Goal: Information Seeking & Learning: Learn about a topic

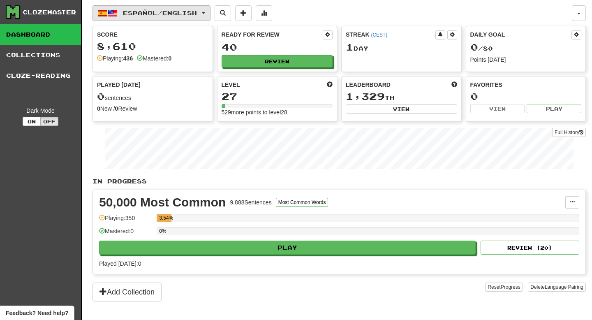
click at [190, 18] on button "Español / English" at bounding box center [151, 13] width 118 height 16
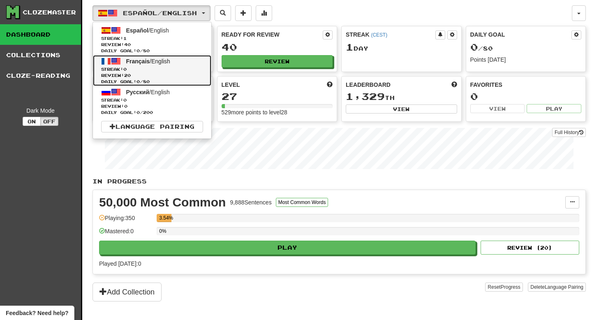
click at [172, 70] on span "Streak: 0" at bounding box center [152, 69] width 102 height 6
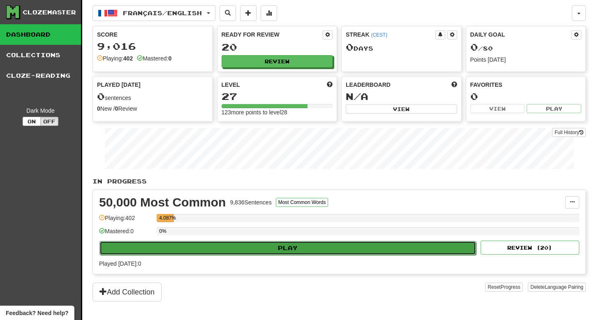
click at [272, 253] on button "Play" at bounding box center [287, 248] width 376 height 14
select select "**"
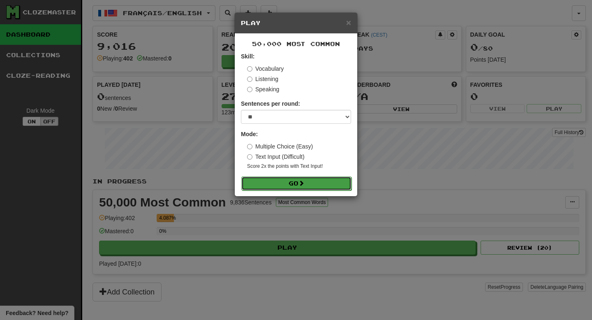
click at [297, 188] on button "Go" at bounding box center [296, 183] width 110 height 14
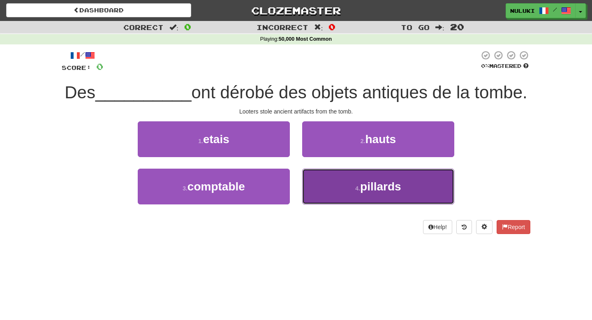
click at [327, 189] on button "4 . pillards" at bounding box center [378, 186] width 152 height 36
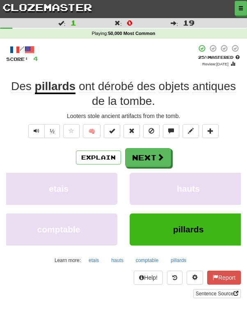
click at [172, 99] on div "Des pillards ont dérobé des objets antiques de la tombe ." at bounding box center [123, 94] width 235 height 30
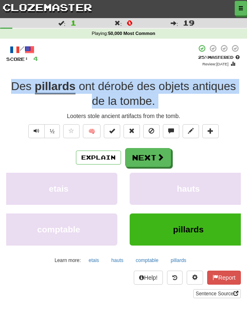
copy div "Des pillards ont dérobé des objets antiques de la tombe ."
click at [111, 122] on div "/ Score: 4 + 4 25 % Mastered Review: 2025-10-16 Des pillards ont dérobé des obj…" at bounding box center [123, 170] width 235 height 253
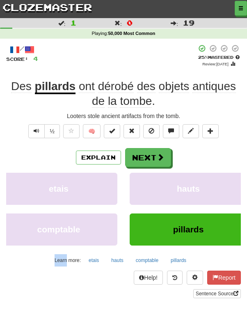
click at [110, 118] on div "Looters stole ancient artifacts from the tomb." at bounding box center [123, 116] width 235 height 8
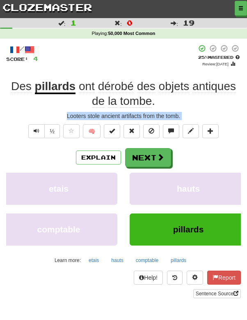
copy div "Looters stole ancient artifacts from the tomb. ½ 🧠 Explain Next etais hauts com…"
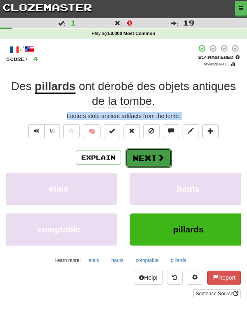
click at [146, 161] on button "Next" at bounding box center [149, 157] width 46 height 19
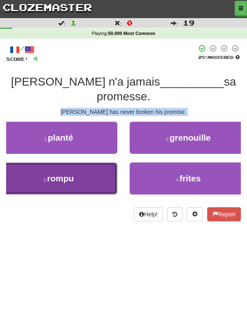
click at [91, 172] on button "3 . rompu" at bounding box center [59, 178] width 118 height 32
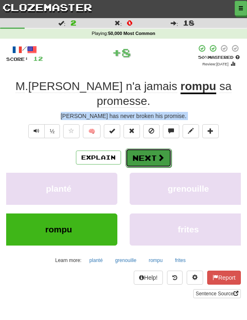
click at [145, 148] on button "Next" at bounding box center [149, 157] width 46 height 19
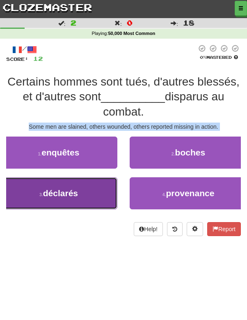
click at [84, 198] on button "3 . déclarés" at bounding box center [59, 193] width 118 height 32
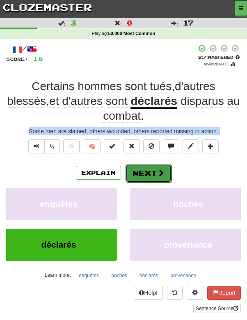
click at [148, 172] on button "Next" at bounding box center [149, 173] width 46 height 19
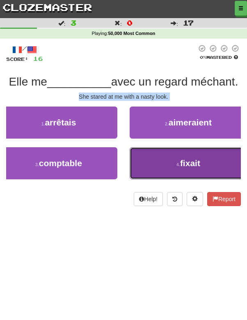
click at [164, 156] on button "4 . fixait" at bounding box center [189, 163] width 118 height 32
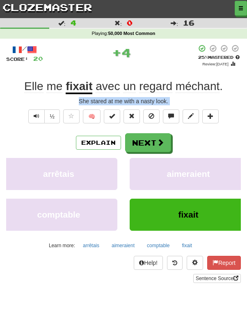
click at [232, 92] on div "Elle me fixait avec un regard méchant ." at bounding box center [123, 86] width 235 height 15
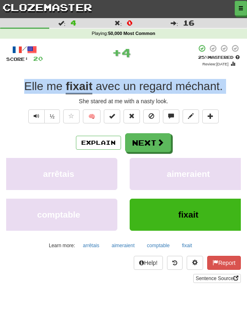
copy div "Elle me fixait avec un regard méchant ."
click at [108, 97] on div "/ Score: 20 + 4 25 % Mastered Review: 2025-10-16 Elle me fixait avec un regard …" at bounding box center [123, 163] width 235 height 238
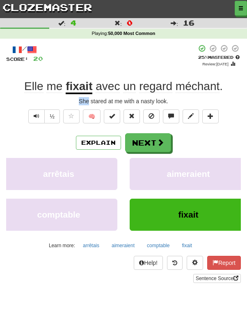
click at [108, 97] on div "/ Score: 20 + 4 25 % Mastered Review: 2025-10-16 Elle me fixait avec un regard …" at bounding box center [123, 163] width 235 height 238
copy div "She stared at me with a nasty look. ½ 🧠 Explain Next arrêtais aimeraient compta…"
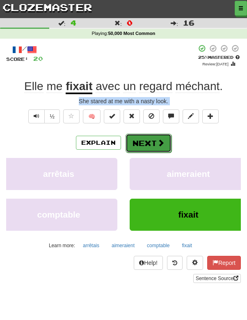
click at [141, 142] on button "Next" at bounding box center [149, 143] width 46 height 19
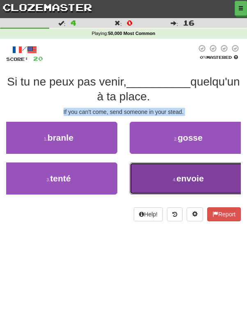
click at [136, 184] on button "4 . envoie" at bounding box center [189, 178] width 118 height 32
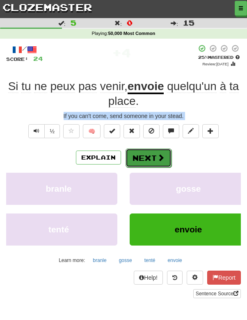
click at [146, 151] on button "Next" at bounding box center [149, 157] width 46 height 19
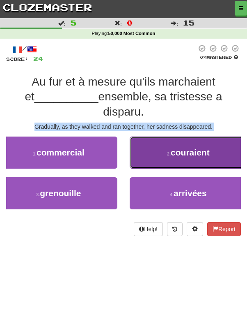
click at [168, 136] on button "2 . couraient" at bounding box center [189, 152] width 118 height 32
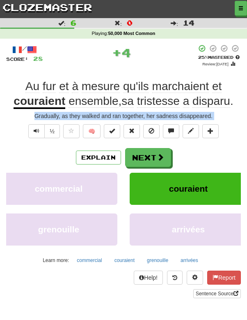
click at [237, 101] on div "Au fur et à mesure qu'ils marchaient et couraient ensemble , sa tristesse a dis…" at bounding box center [123, 94] width 235 height 30
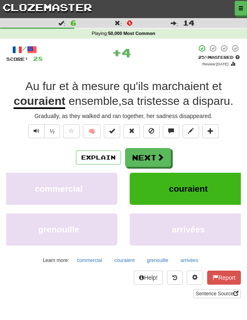
click at [237, 101] on div "Au fur et à mesure qu'ils marchaient et couraient ensemble , sa tristesse a dis…" at bounding box center [123, 94] width 235 height 30
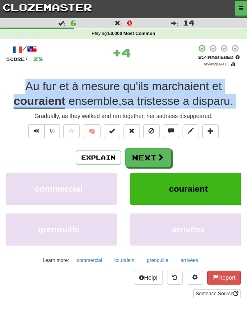
copy div "Au fur et à mesure qu'ils marchaient et couraient ensemble , sa tristesse a dis…"
click at [131, 114] on div "Gradually, as they walked and ran together, her sadness disappeared." at bounding box center [123, 116] width 235 height 8
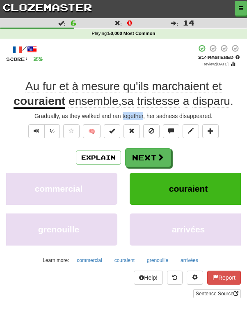
click at [131, 114] on div "Gradually, as they walked and ran together, her sadness disappeared." at bounding box center [123, 116] width 235 height 8
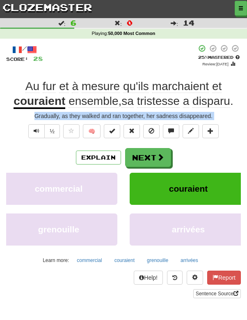
copy div "Gradually, as they walked and ran together, her sadness disappeared. ½ 🧠 Explai…"
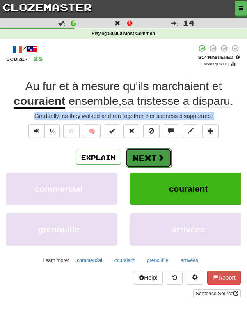
click at [157, 158] on span at bounding box center [160, 157] width 7 height 7
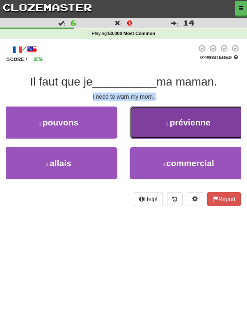
click at [174, 119] on span "prévienne" at bounding box center [190, 122] width 41 height 9
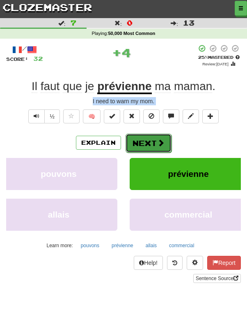
click at [156, 144] on button "Next" at bounding box center [149, 143] width 46 height 19
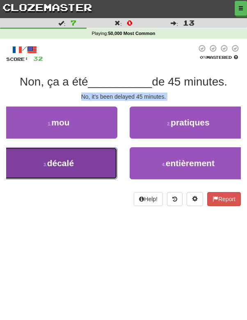
click at [103, 162] on button "3 . décalé" at bounding box center [59, 163] width 118 height 32
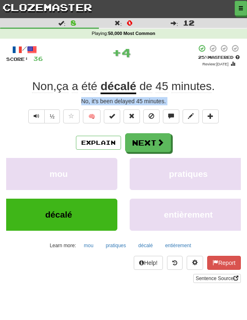
click at [226, 79] on div "Non , ça a été décalé de 45 minutes ." at bounding box center [123, 86] width 235 height 15
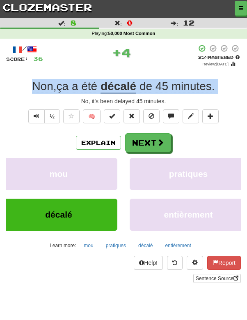
copy div "Non , ça a été décalé de 45 minutes ."
click at [140, 104] on div "No, it's been delayed 45 minutes." at bounding box center [123, 101] width 235 height 8
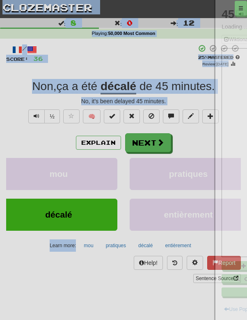
copy body "Dashboard Clozemaster nuluki / Toggle Dropdown Dashboard Leaderboard Activity F…"
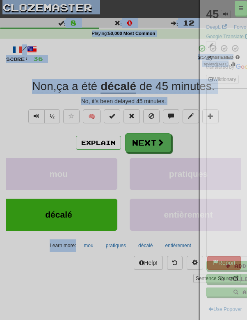
click at [118, 101] on div at bounding box center [123, 160] width 247 height 320
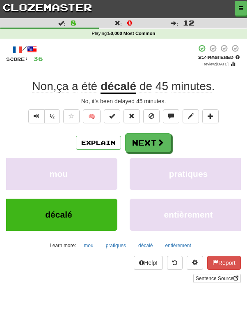
click at [118, 101] on div "No, it's been delayed 45 minutes." at bounding box center [123, 101] width 235 height 8
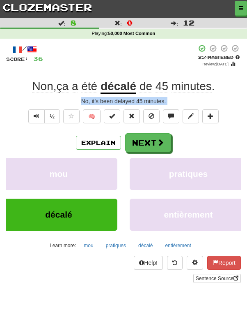
copy div "No, it's been delayed 45 minutes. ½ 🧠 Explain Next mou pratiques décalé entière…"
click at [161, 145] on span at bounding box center [160, 142] width 7 height 7
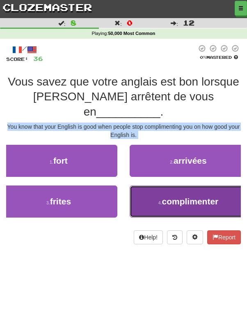
click at [152, 185] on button "4 . complimenter" at bounding box center [189, 201] width 118 height 32
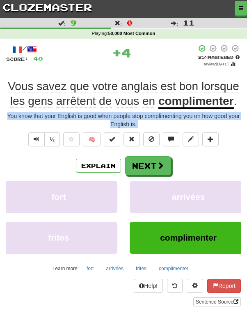
click at [239, 102] on div "Vous savez que votre anglais est bon lorsque les gens arrêtent de vous en compl…" at bounding box center [123, 94] width 235 height 30
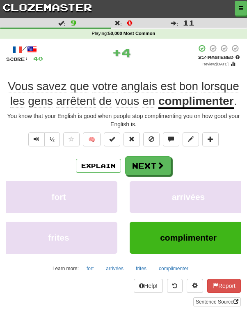
click at [239, 102] on div "Vous savez que votre anglais est bon lorsque les gens arrêtent de vous en compl…" at bounding box center [123, 94] width 235 height 30
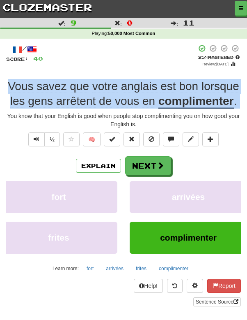
copy div "Vous savez que votre anglais est bon lorsque les gens arrêtent de vous en compl…"
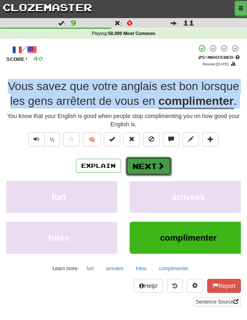
click at [152, 164] on button "Next" at bounding box center [149, 166] width 46 height 19
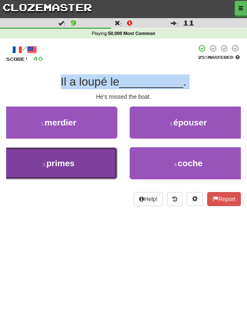
click at [103, 158] on button "3 . primes" at bounding box center [59, 163] width 118 height 32
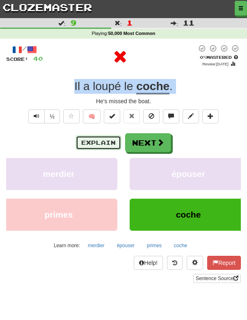
click at [107, 140] on button "Explain" at bounding box center [98, 143] width 45 height 14
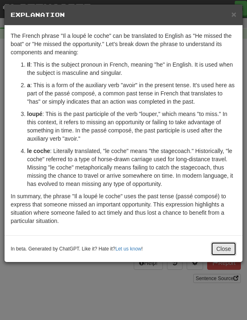
click at [216, 247] on button "Close" at bounding box center [223, 249] width 25 height 14
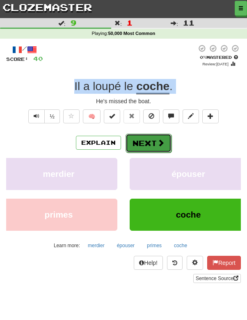
click at [151, 141] on button "Next" at bounding box center [149, 143] width 46 height 19
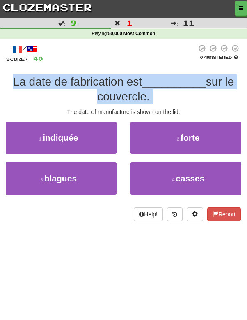
click at [170, 90] on div "La date de fabrication est __________ sur le couvercle." at bounding box center [123, 89] width 235 height 30
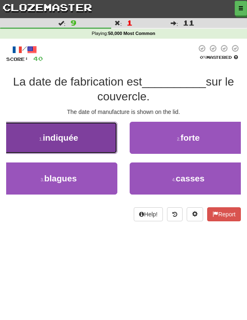
click at [113, 141] on button "1 . indiquée" at bounding box center [59, 138] width 118 height 32
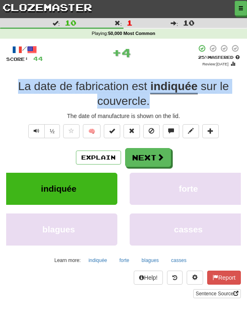
drag, startPoint x: 173, startPoint y: 106, endPoint x: 7, endPoint y: 82, distance: 168.1
click at [7, 82] on div "La date de fabrication est indiquée sur le couvercle ." at bounding box center [123, 94] width 235 height 30
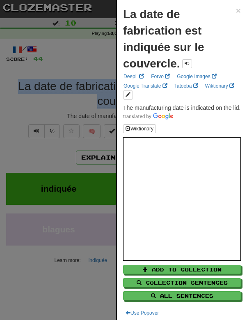
click at [76, 115] on div at bounding box center [123, 160] width 247 height 320
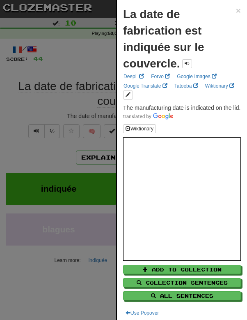
click at [76, 115] on div at bounding box center [123, 160] width 247 height 320
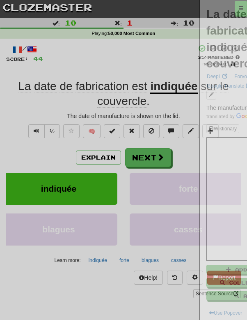
click at [76, 115] on div "The date of manufacture is shown on the lid." at bounding box center [123, 116] width 235 height 8
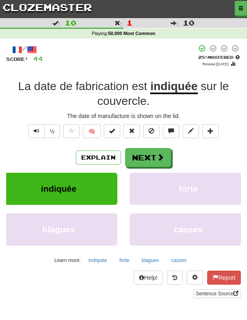
click at [92, 115] on div "The date of manufacture is shown on the lid." at bounding box center [123, 116] width 235 height 8
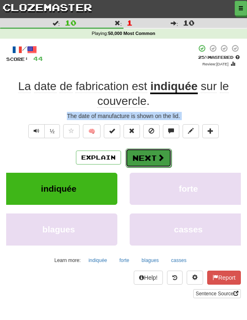
click at [159, 159] on span at bounding box center [160, 157] width 7 height 7
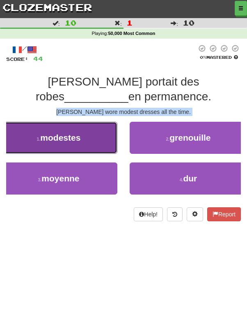
click at [91, 137] on button "1 . modestes" at bounding box center [59, 138] width 118 height 32
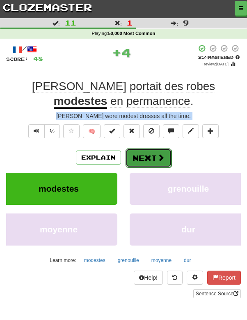
click at [134, 152] on button "Next" at bounding box center [149, 157] width 46 height 19
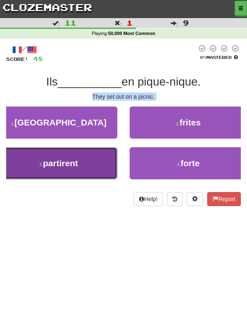
click at [103, 162] on button "3 . partirent" at bounding box center [59, 163] width 118 height 32
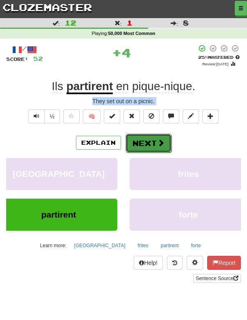
click at [140, 143] on button "Next" at bounding box center [149, 143] width 46 height 19
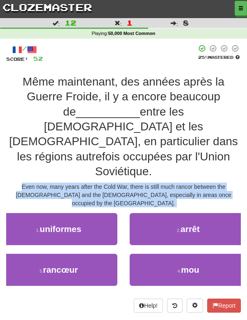
click at [140, 143] on span "entre les Russes et les Allemands, en particulier dans les régions autrefois oc…" at bounding box center [123, 141] width 229 height 73
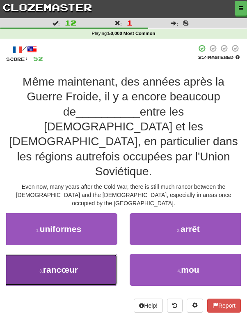
click at [86, 254] on button "3 . rancœur" at bounding box center [59, 270] width 118 height 32
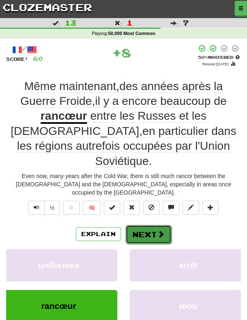
click at [137, 225] on button "Next" at bounding box center [149, 234] width 46 height 19
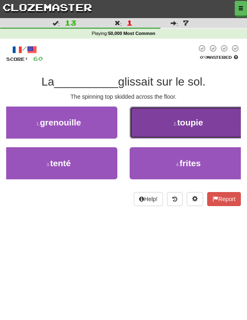
click at [152, 131] on button "2 . toupie" at bounding box center [189, 122] width 118 height 32
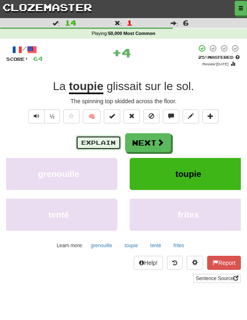
click at [98, 145] on button "Explain" at bounding box center [98, 143] width 45 height 14
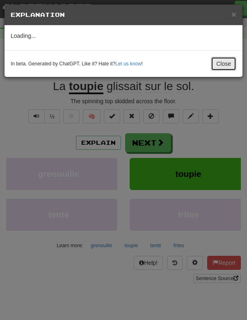
click at [222, 62] on button "Close" at bounding box center [223, 64] width 25 height 14
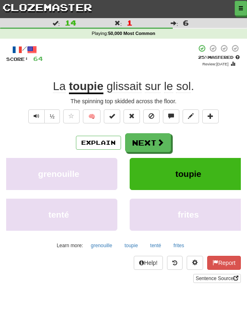
click at [206, 92] on div "La toupie glissait sur le sol ." at bounding box center [123, 86] width 235 height 15
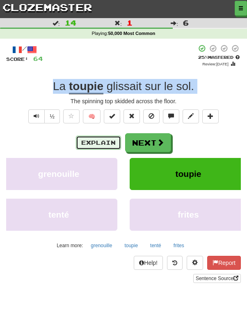
click at [92, 141] on button "Explain" at bounding box center [98, 143] width 45 height 14
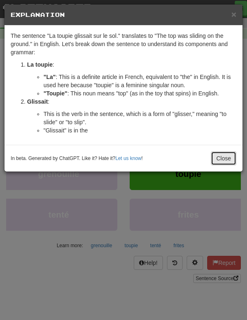
click at [214, 162] on button "Close" at bounding box center [223, 158] width 25 height 14
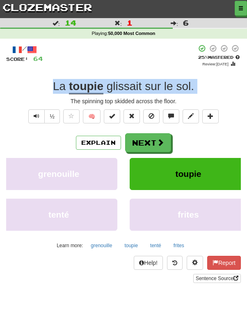
click at [149, 97] on div "/ Score: 64 + 4 25 % Mastered Review: 2025-10-16 La toupie glissait sur le sol …" at bounding box center [123, 163] width 235 height 238
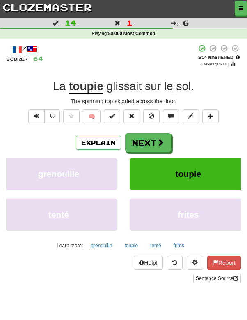
click at [149, 97] on div "/ Score: 64 + 4 25 % Mastered Review: 2025-10-16 La toupie glissait sur le sol …" at bounding box center [123, 163] width 235 height 238
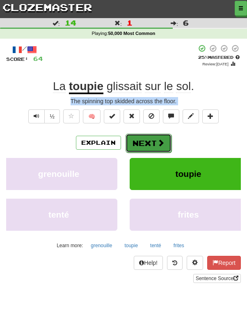
click at [144, 142] on button "Next" at bounding box center [149, 143] width 46 height 19
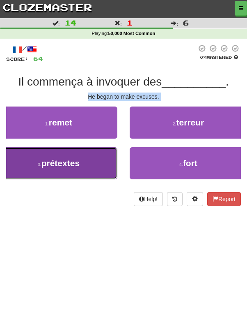
click at [89, 166] on button "3 . prétextes" at bounding box center [59, 163] width 118 height 32
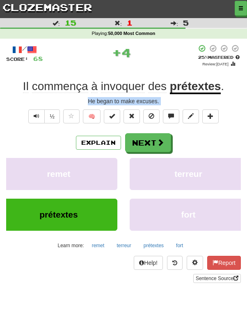
click at [235, 92] on div "Il commença à invoquer des prétextes ." at bounding box center [123, 86] width 235 height 15
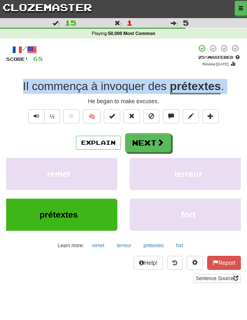
click at [124, 102] on div "He began to make excuses." at bounding box center [123, 101] width 235 height 8
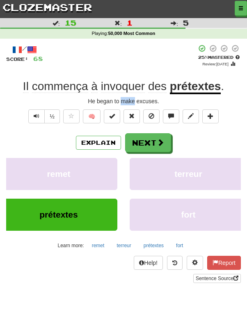
click at [124, 102] on div "He began to make excuses." at bounding box center [123, 101] width 235 height 8
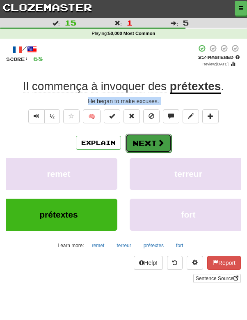
click at [147, 141] on button "Next" at bounding box center [149, 143] width 46 height 19
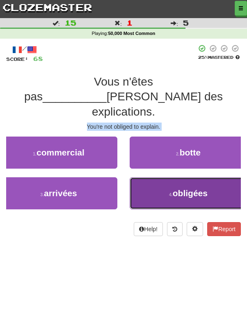
click at [156, 178] on button "4 . obligées" at bounding box center [189, 193] width 118 height 32
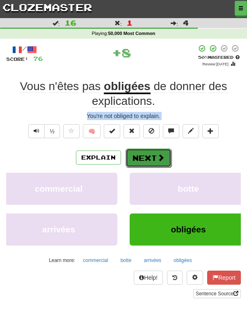
click at [152, 157] on button "Next" at bounding box center [149, 157] width 46 height 19
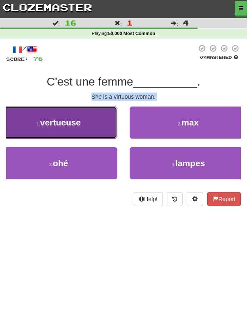
click at [100, 132] on button "1 . vertueuse" at bounding box center [59, 122] width 118 height 32
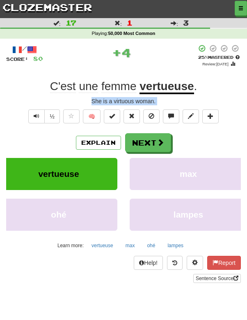
click at [223, 83] on div "C'est une femme vertueuse ." at bounding box center [123, 86] width 235 height 15
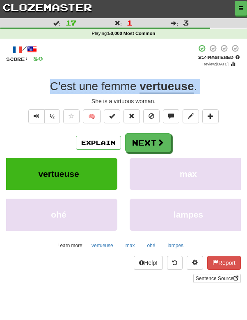
click at [115, 102] on div "She is a virtuous woman." at bounding box center [123, 101] width 235 height 8
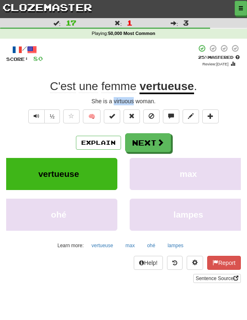
click at [115, 102] on div "She is a virtuous woman." at bounding box center [123, 101] width 235 height 8
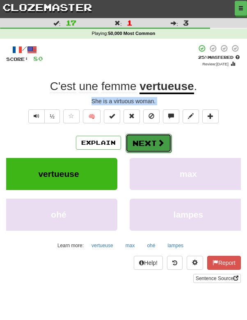
click at [149, 141] on button "Next" at bounding box center [149, 143] width 46 height 19
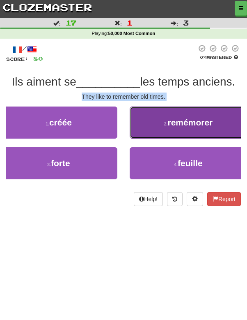
click at [156, 132] on button "2 . remémorer" at bounding box center [189, 122] width 118 height 32
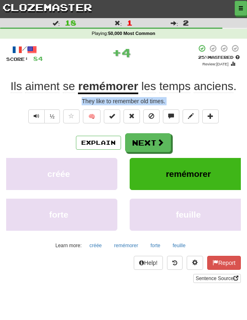
click at [239, 93] on div "Ils aiment se remémorer les temps anciens ." at bounding box center [123, 86] width 235 height 15
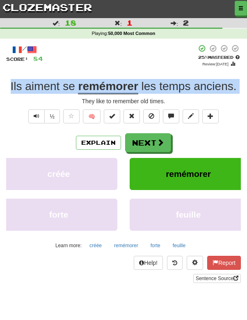
click at [113, 102] on div "They like to remember old times." at bounding box center [123, 101] width 235 height 8
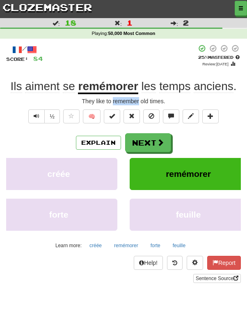
click at [113, 102] on div "They like to remember old times." at bounding box center [123, 101] width 235 height 8
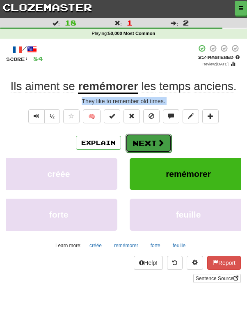
click at [143, 143] on button "Next" at bounding box center [149, 143] width 46 height 19
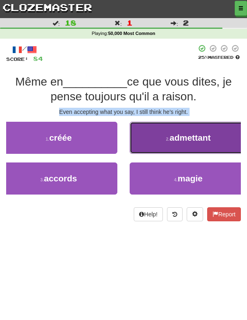
click at [145, 143] on button "2 . admettant" at bounding box center [189, 138] width 118 height 32
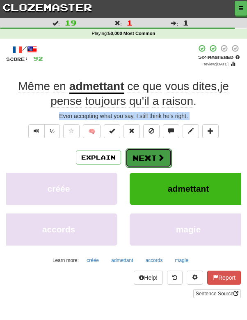
click at [150, 155] on button "Next" at bounding box center [149, 157] width 46 height 19
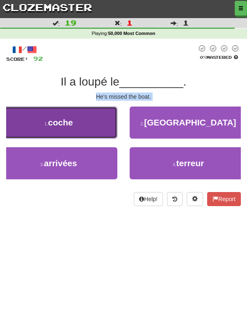
click at [106, 130] on button "1 . coche" at bounding box center [59, 122] width 118 height 32
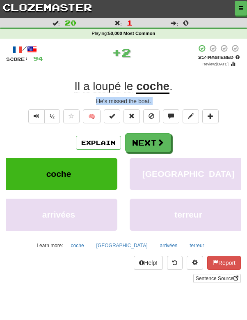
click at [180, 89] on div "Il a loupé le coche ." at bounding box center [123, 86] width 235 height 15
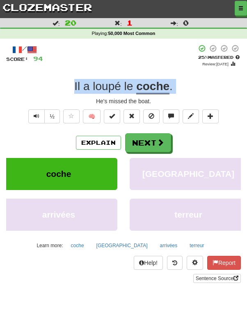
click at [128, 101] on div "He's missed the boat." at bounding box center [123, 101] width 235 height 8
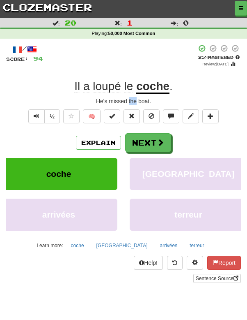
click at [128, 101] on div "He's missed the boat." at bounding box center [123, 101] width 235 height 8
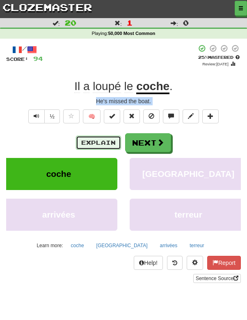
click at [97, 139] on button "Explain" at bounding box center [98, 143] width 45 height 14
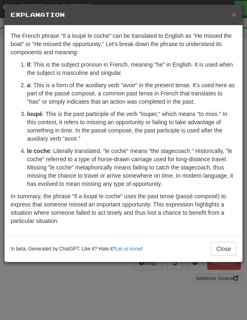
click at [91, 150] on p "le coche : Literally translated, "le coche" means "the stagecoach." Historicall…" at bounding box center [132, 167] width 210 height 41
click at [107, 95] on p "a : This is a form of the auxiliary verb "avoir" in the present tense. It's use…" at bounding box center [132, 93] width 210 height 25
click at [58, 217] on p "In summary, the phrase "Il a loupé le coche" uses the past tense (passé composé…" at bounding box center [124, 208] width 226 height 33
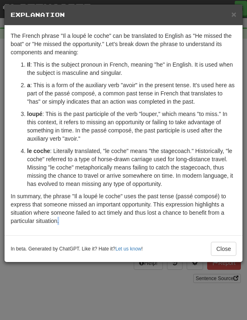
click at [58, 217] on p "In summary, the phrase "Il a loupé le coche" uses the past tense (passé composé…" at bounding box center [124, 208] width 226 height 33
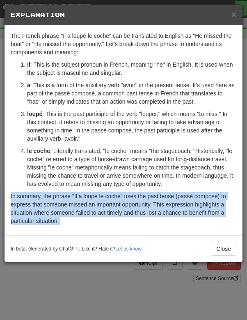
click at [53, 98] on p "a : This is a form of the auxiliary verb "avoir" in the present tense. It's use…" at bounding box center [132, 93] width 210 height 25
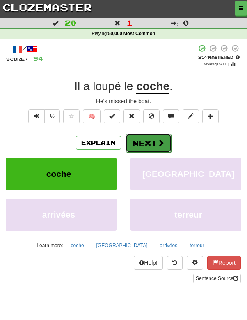
click at [163, 139] on span at bounding box center [160, 142] width 7 height 7
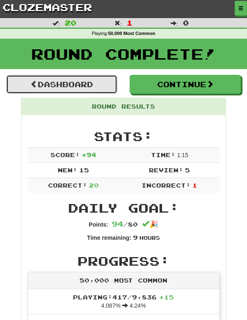
click at [93, 89] on link "Dashboard" at bounding box center [61, 84] width 111 height 19
